Goal: Transaction & Acquisition: Purchase product/service

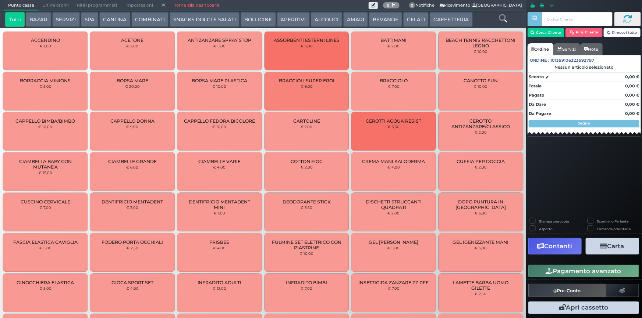
click at [414, 25] on button "GELATI" at bounding box center [415, 19] width 25 height 15
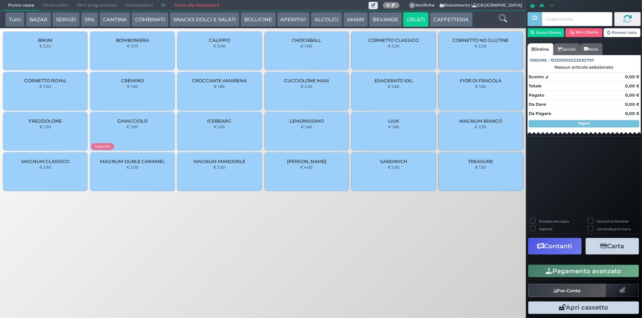
click at [218, 164] on span "MAGNUM MANDORLE" at bounding box center [219, 162] width 52 height 6
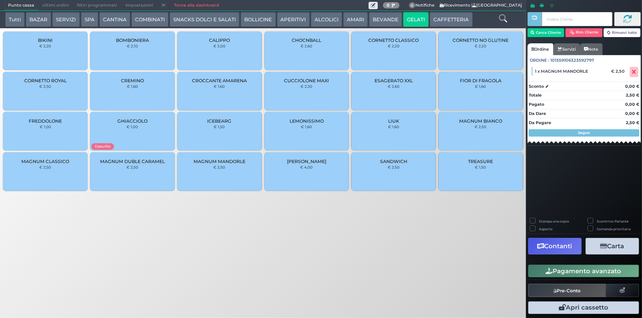
click at [506, 126] on div "MAGNUM BIANCO € 2,50" at bounding box center [480, 131] width 85 height 39
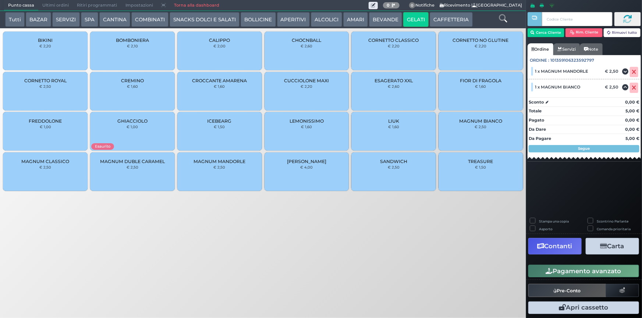
click at [580, 271] on button "Pagamento avanzato" at bounding box center [583, 271] width 111 height 13
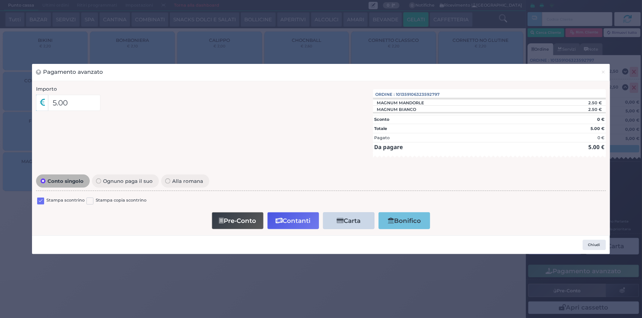
click at [40, 200] on label at bounding box center [40, 201] width 7 height 7
click at [0, 0] on input "checkbox" at bounding box center [0, 0] width 0 height 0
click at [300, 220] on button "Contanti" at bounding box center [292, 221] width 51 height 17
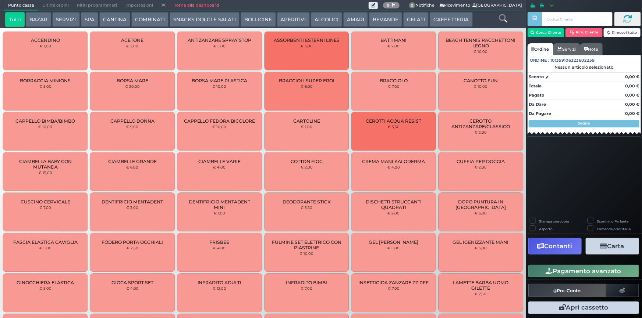
click at [52, 0] on span "Ultimi ordini" at bounding box center [55, 5] width 35 height 10
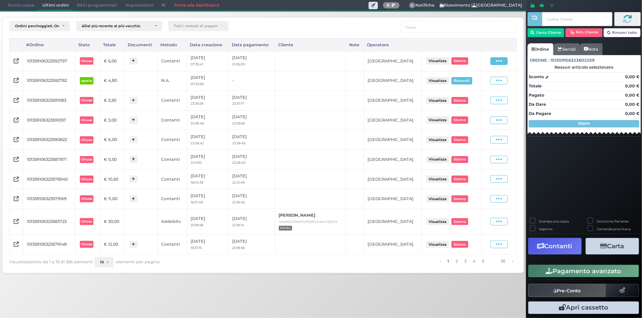
click at [495, 64] on span at bounding box center [498, 61] width 17 height 8
click at [474, 82] on span "Ristampa Pre-Conto" at bounding box center [483, 82] width 30 height 13
click at [31, 3] on span "Punto cassa" at bounding box center [21, 5] width 34 height 10
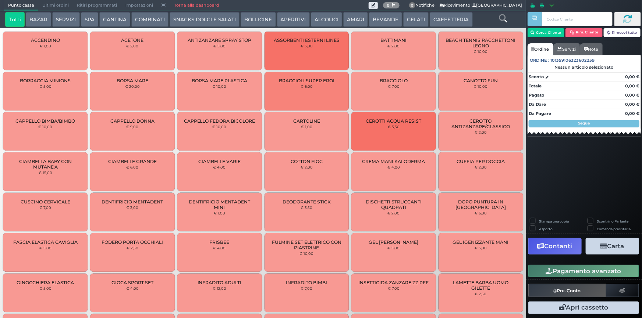
click at [59, 17] on button "SERVIZI" at bounding box center [65, 19] width 27 height 15
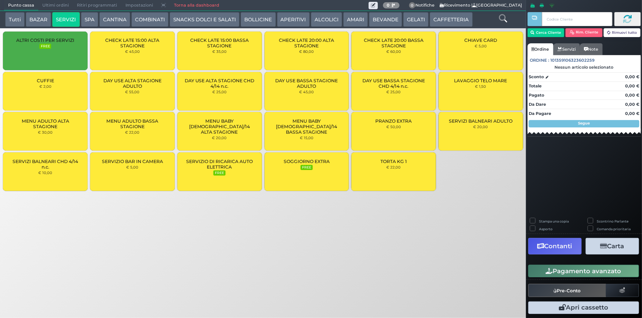
click at [143, 140] on div "MENU ADULTO BASSA STAGIONE € 22,00" at bounding box center [132, 131] width 85 height 39
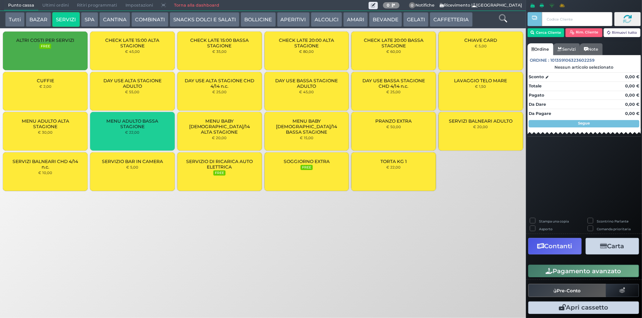
click at [143, 140] on div "MENU ADULTO BASSA STAGIONE € 22,00" at bounding box center [132, 131] width 85 height 39
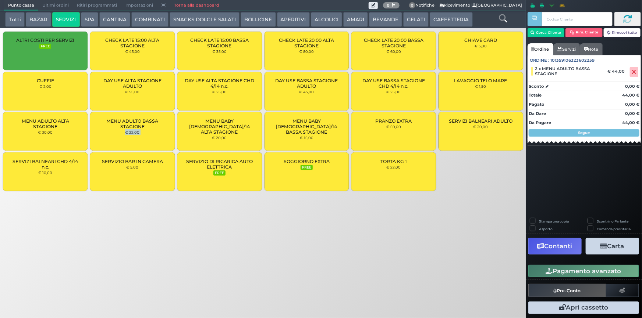
click at [143, 140] on div "MENU ADULTO BASSA STAGIONE € 22,00" at bounding box center [132, 131] width 85 height 39
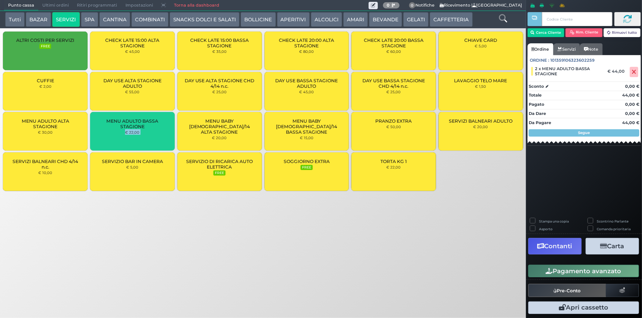
click at [143, 140] on div "MENU ADULTO BASSA STAGIONE € 22,00" at bounding box center [132, 131] width 85 height 39
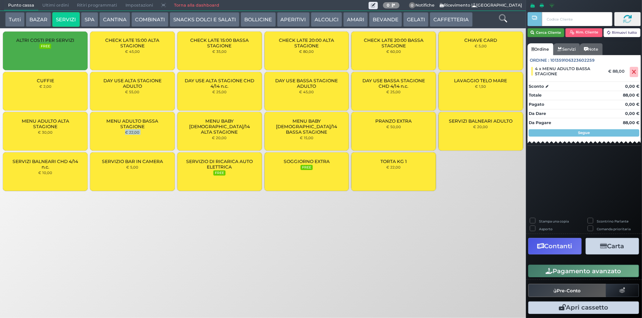
click at [538, 35] on button "Cerca Cliente" at bounding box center [545, 32] width 37 height 9
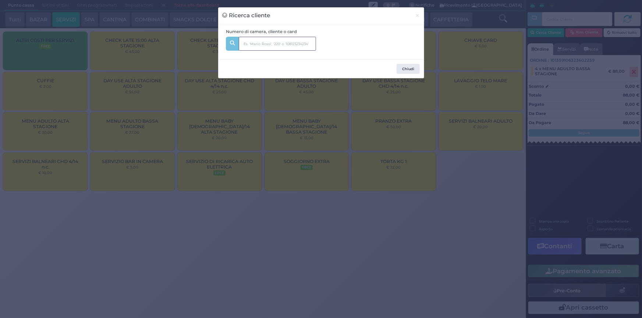
click at [253, 40] on input "text" at bounding box center [277, 44] width 77 height 14
type input "221"
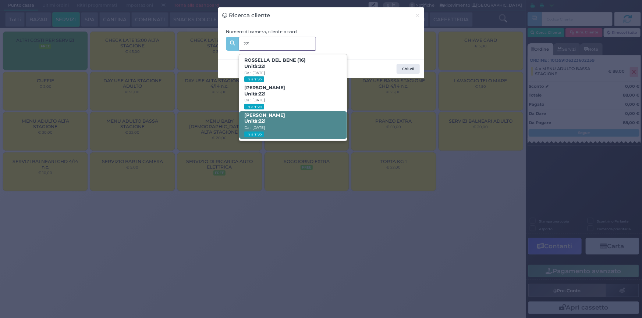
click at [295, 121] on span "LEONARDO DEL BENE Unità: 221 Dal: 24/08/2025 In arrivo" at bounding box center [293, 125] width 108 height 28
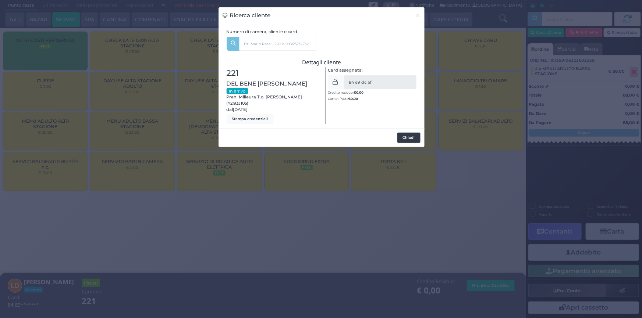
click at [401, 133] on button "Chiudi" at bounding box center [408, 138] width 23 height 10
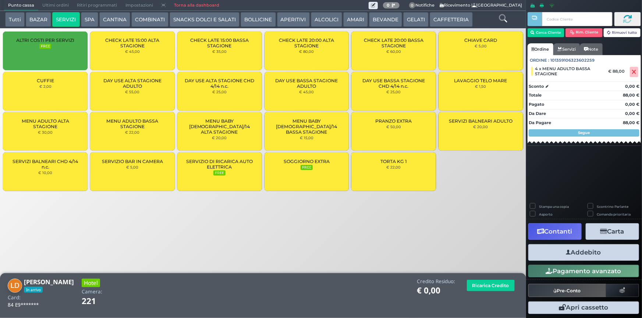
click at [591, 257] on button "Addebito" at bounding box center [583, 253] width 111 height 17
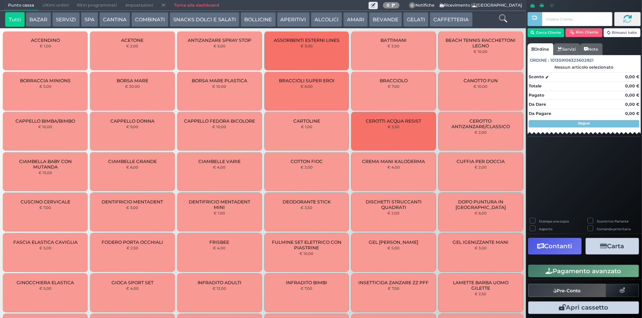
drag, startPoint x: 405, startPoint y: 22, endPoint x: 389, endPoint y: 24, distance: 15.6
click at [405, 23] on button "GELATI" at bounding box center [415, 19] width 25 height 15
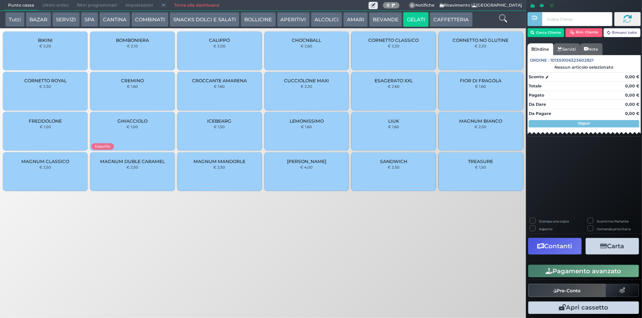
click at [489, 135] on div "MAGNUM BIANCO € 2,50" at bounding box center [480, 131] width 85 height 39
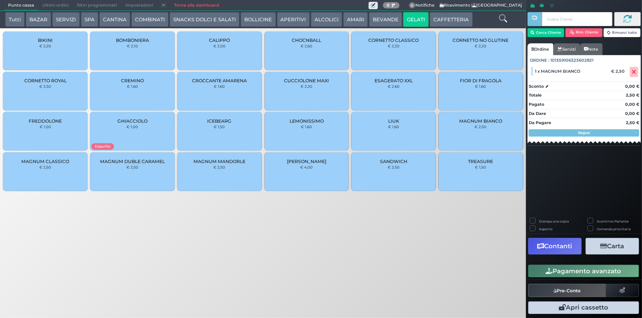
click at [482, 179] on div "TREASURE € 1,50" at bounding box center [480, 172] width 85 height 39
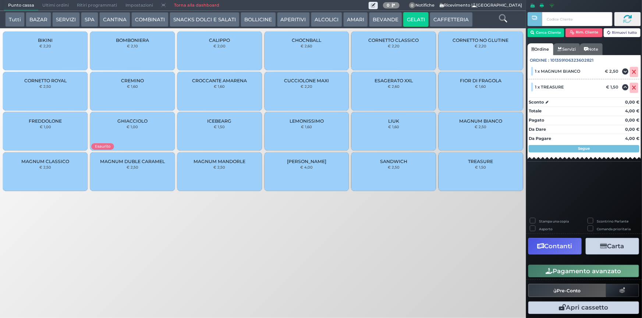
click at [555, 271] on button "Pagamento avanzato" at bounding box center [583, 271] width 111 height 13
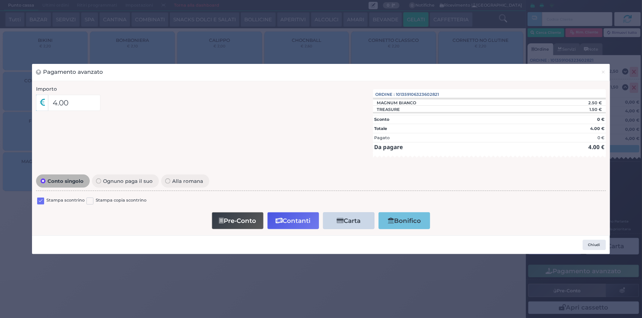
click at [41, 203] on label at bounding box center [40, 201] width 7 height 7
click at [0, 0] on input "checkbox" at bounding box center [0, 0] width 0 height 0
click at [279, 224] on icon "button" at bounding box center [278, 221] width 7 height 6
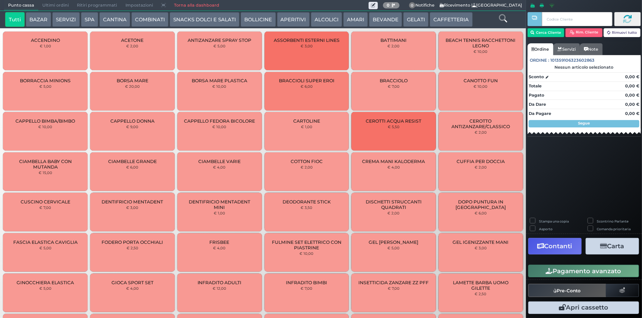
click at [51, 8] on span "Ultimi ordini" at bounding box center [55, 5] width 35 height 10
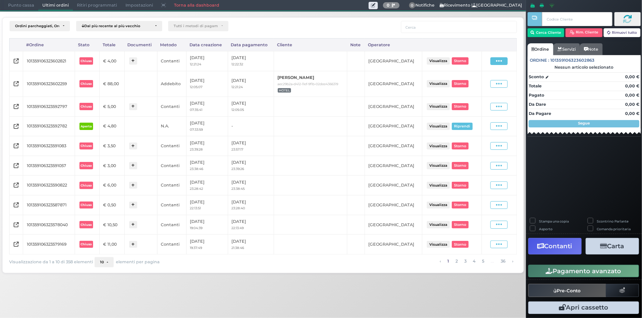
click at [500, 61] on icon at bounding box center [499, 61] width 6 height 7
click at [474, 79] on span "Ristampa Pre-Conto" at bounding box center [483, 82] width 30 height 13
click at [24, 5] on span "Punto cassa" at bounding box center [21, 5] width 34 height 10
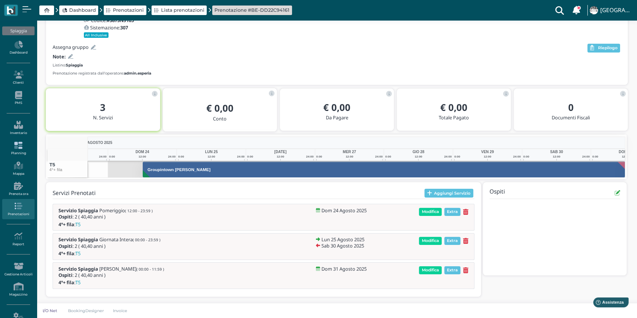
click at [18, 150] on link "Planning" at bounding box center [18, 149] width 32 height 20
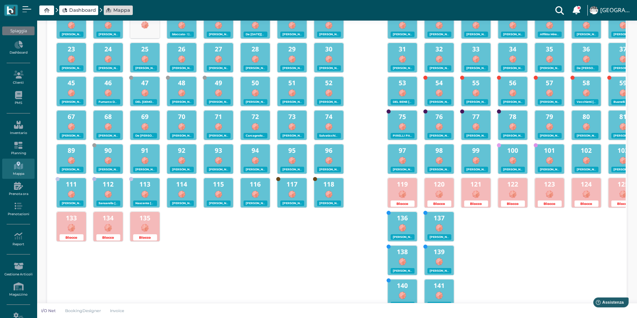
scroll to position [100, 0]
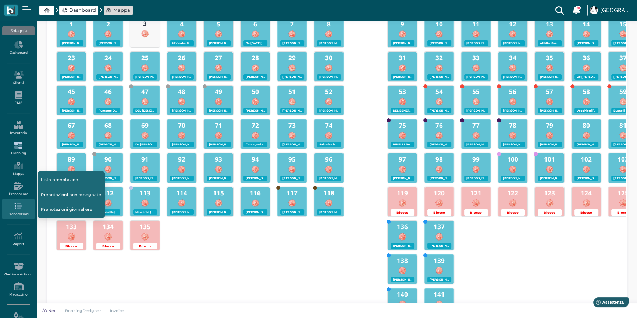
click at [13, 153] on link "Planning" at bounding box center [18, 149] width 32 height 20
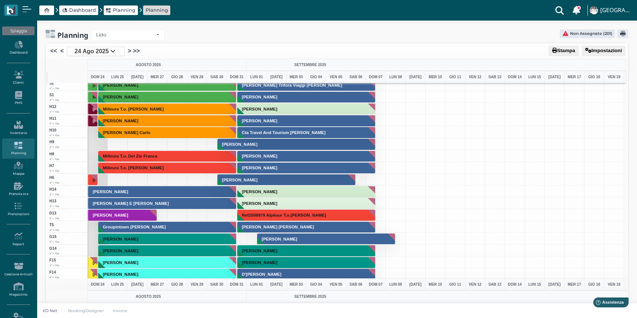
scroll to position [1829, 0]
